Goal: Check status: Check status

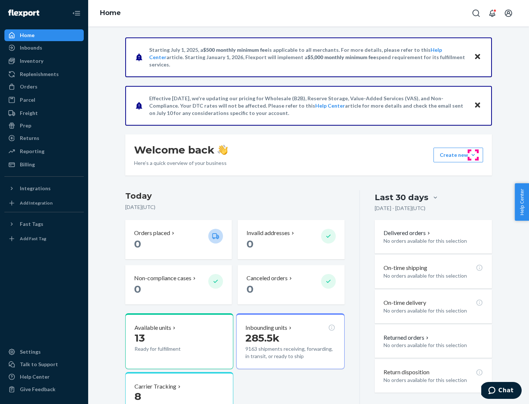
click at [474, 155] on button "Create new Create new inbound Create new order Create new product" at bounding box center [459, 155] width 50 height 15
click at [25, 126] on div "Prep" at bounding box center [25, 125] width 11 height 7
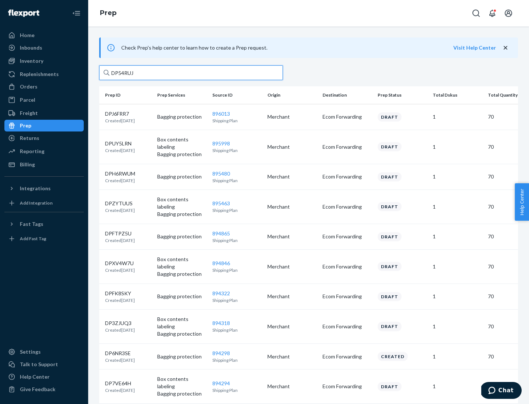
type input "DP54RUJL"
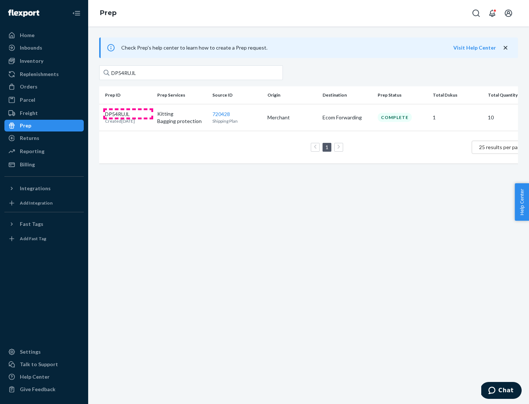
click at [128, 114] on p "DP54RUJL" at bounding box center [120, 114] width 30 height 7
